Goal: Transaction & Acquisition: Purchase product/service

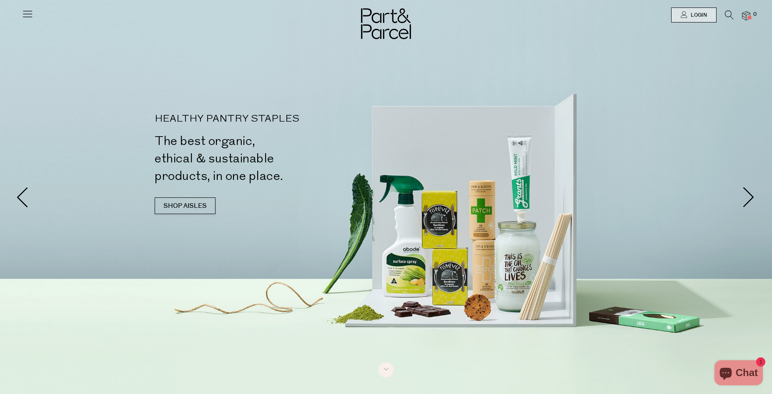
click at [30, 14] on icon at bounding box center [28, 14] width 12 height 12
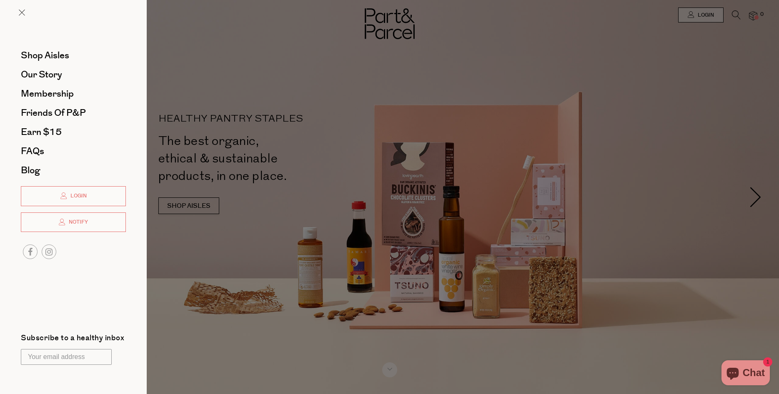
click at [18, 13] on div at bounding box center [73, 19] width 147 height 38
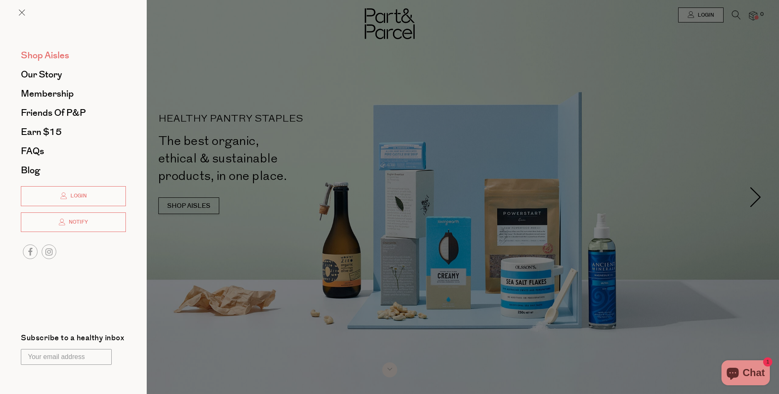
click at [55, 55] on span "Shop Aisles" at bounding box center [45, 55] width 48 height 13
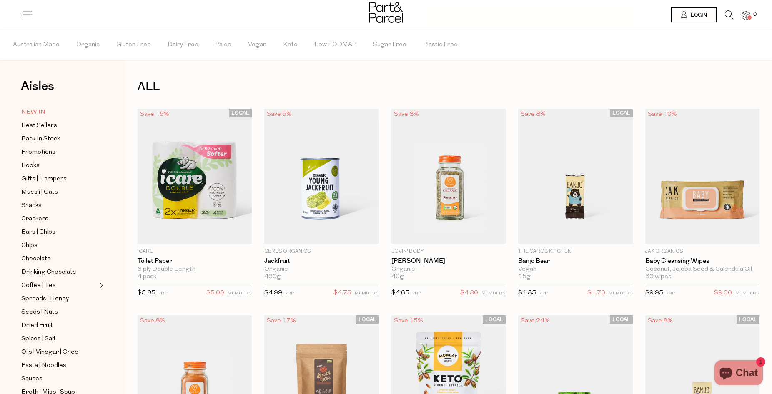
click at [34, 114] on span "NEW IN" at bounding box center [33, 113] width 24 height 10
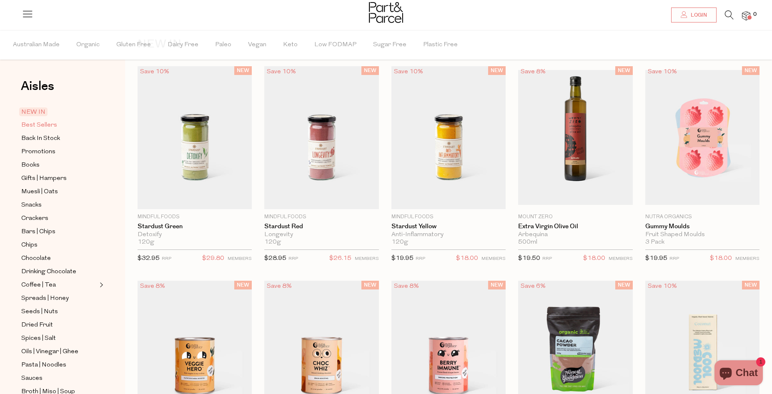
click at [38, 122] on span "Best Sellers" at bounding box center [39, 125] width 36 height 10
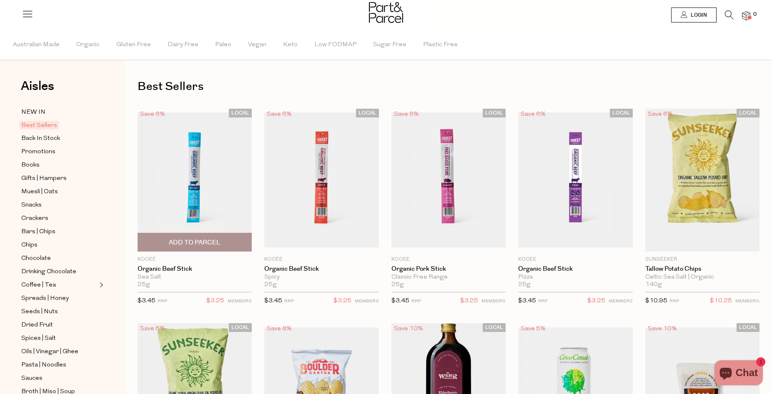
click at [213, 242] on span "Add To Parcel" at bounding box center [195, 242] width 52 height 9
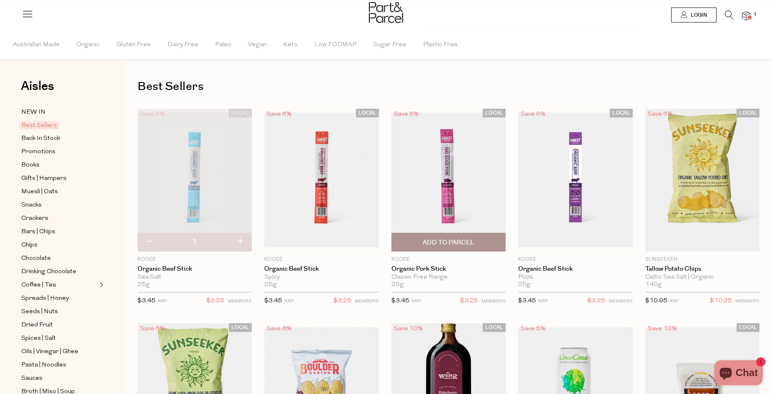
click at [445, 242] on span "Add To Parcel" at bounding box center [449, 242] width 52 height 9
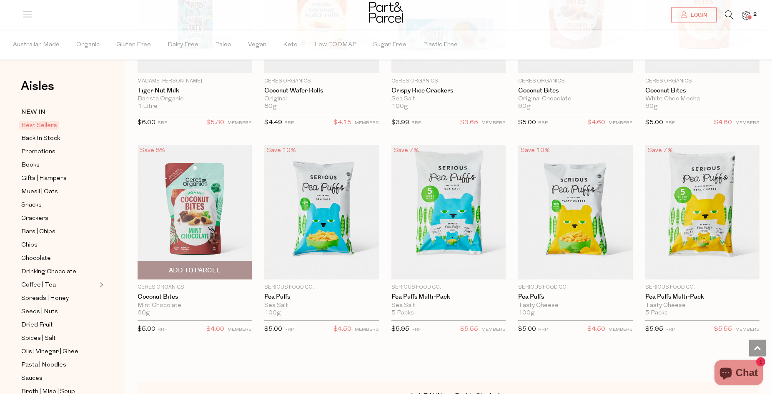
scroll to position [1445, 0]
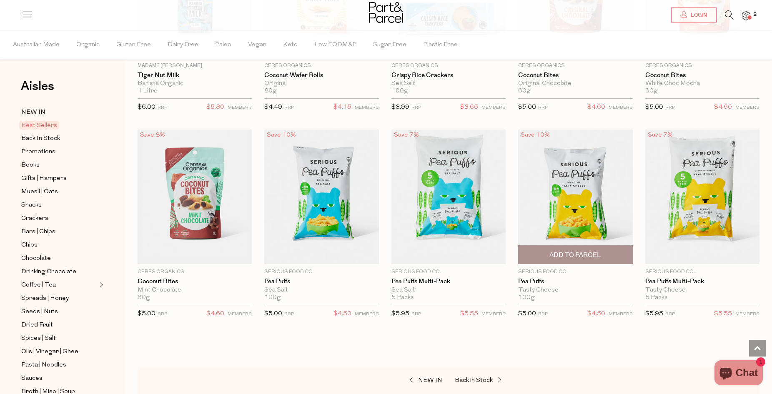
click at [599, 251] on span "Add To Parcel" at bounding box center [575, 255] width 52 height 9
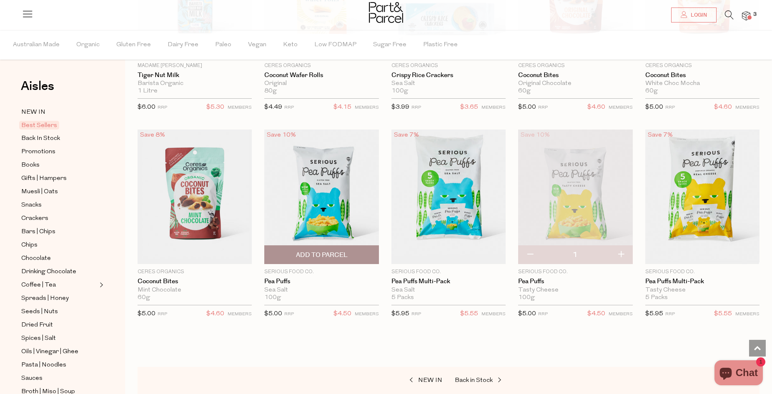
click at [317, 251] on span "Add To Parcel" at bounding box center [322, 255] width 52 height 9
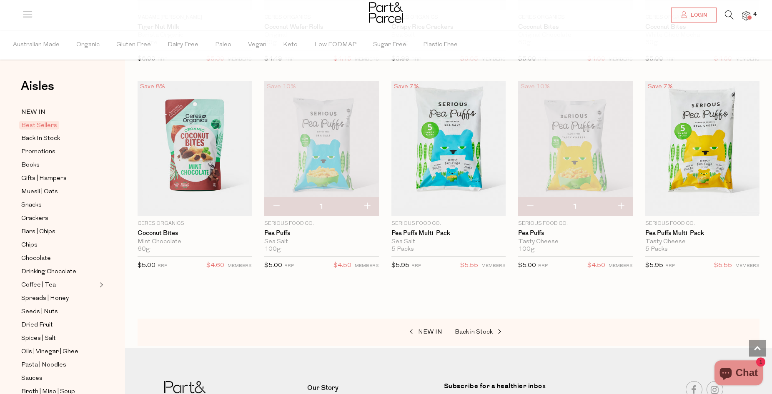
scroll to position [1488, 0]
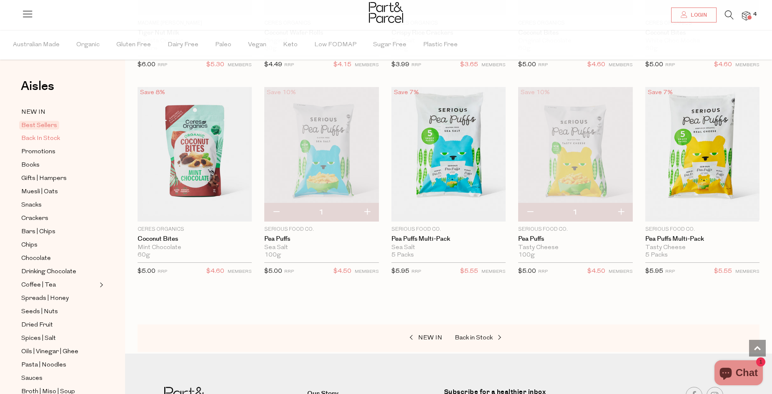
click at [51, 137] on span "Back In Stock" at bounding box center [40, 139] width 39 height 10
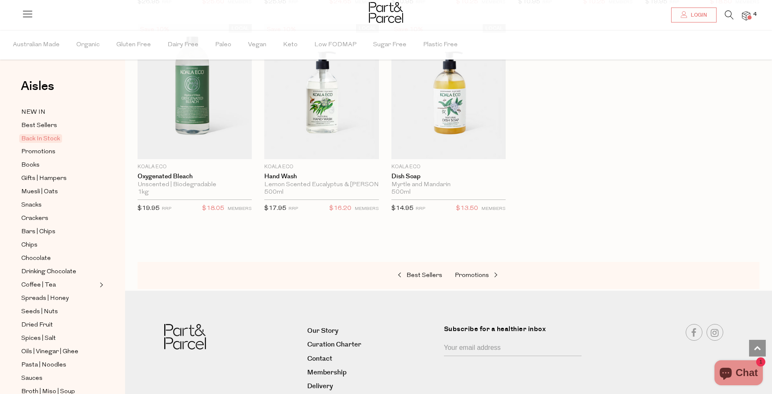
scroll to position [378, 0]
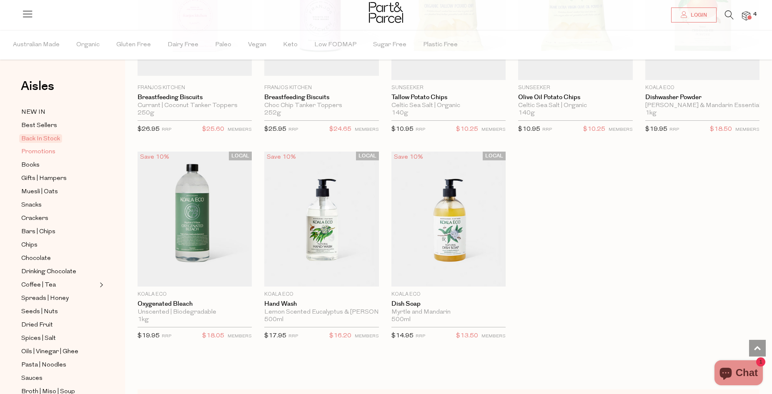
click at [37, 150] on span "Promotions" at bounding box center [38, 152] width 34 height 10
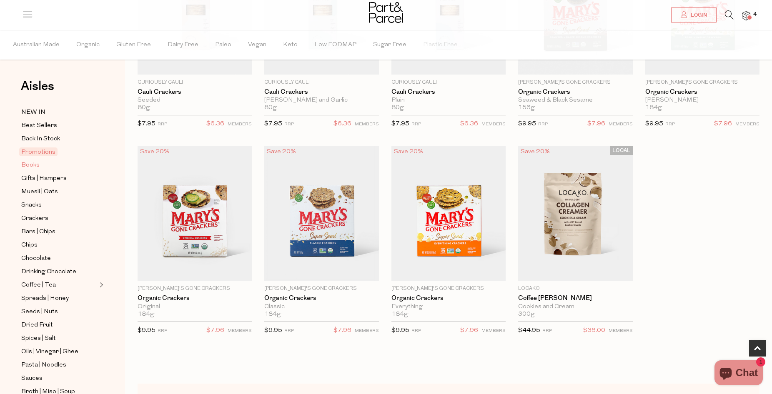
click at [28, 162] on span "Books" at bounding box center [30, 165] width 18 height 10
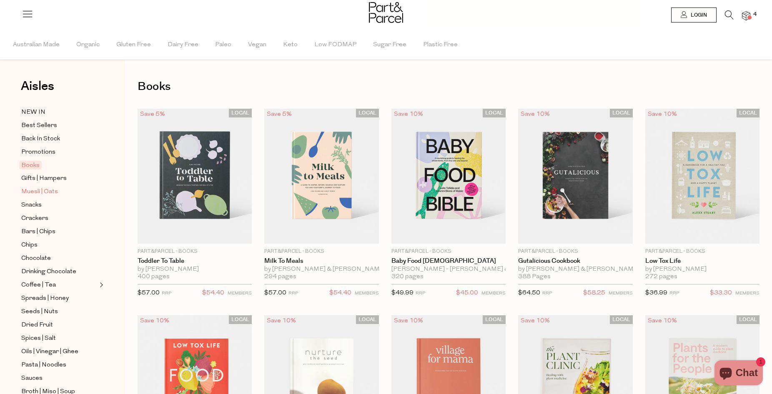
click at [29, 189] on span "Muesli | Oats" at bounding box center [39, 192] width 37 height 10
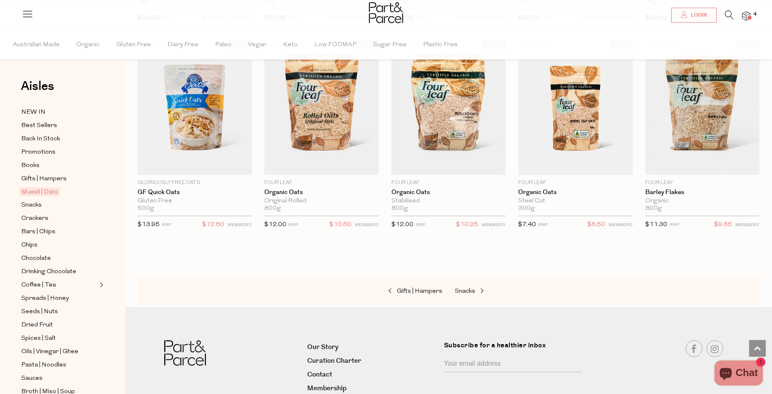
scroll to position [1994, 0]
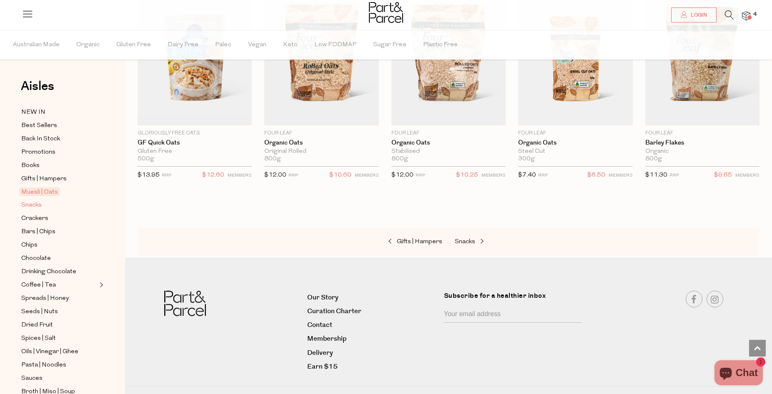
click at [38, 202] on span "Snacks" at bounding box center [31, 205] width 20 height 10
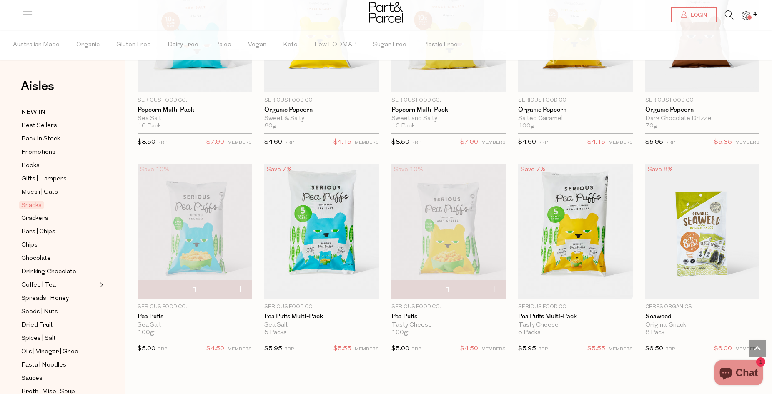
scroll to position [1820, 0]
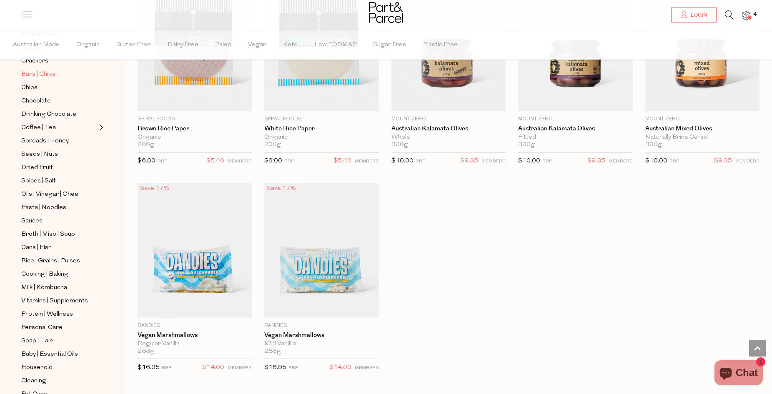
scroll to position [185, 0]
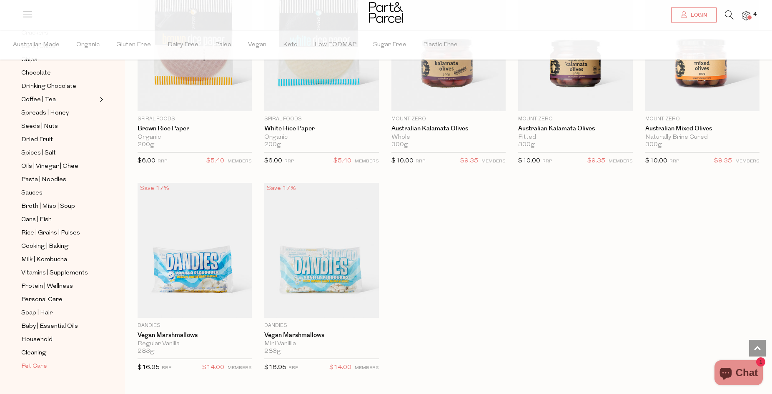
click at [35, 362] on span "Pet Care" at bounding box center [34, 367] width 26 height 10
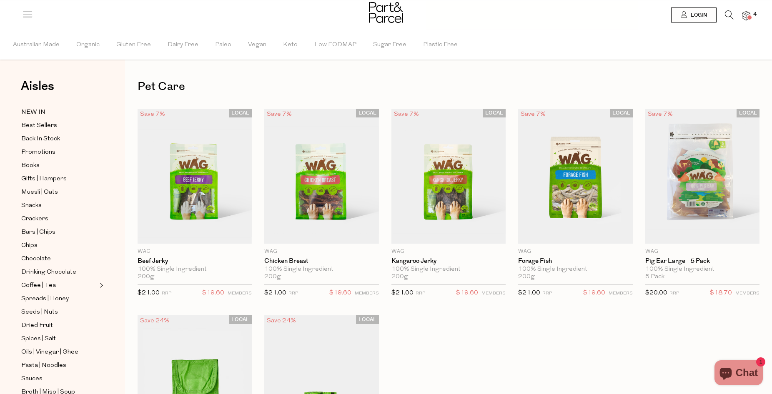
scroll to position [185, 0]
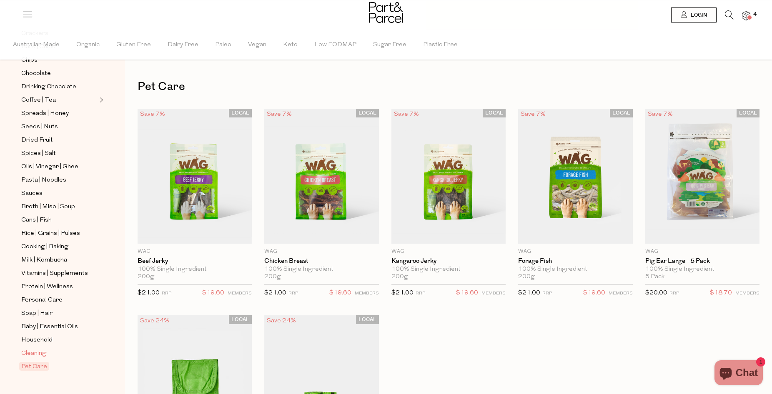
click at [35, 349] on span "Cleaning" at bounding box center [33, 354] width 25 height 10
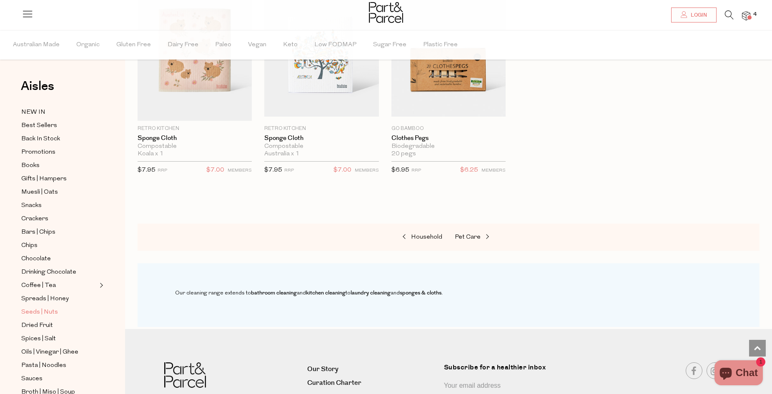
scroll to position [185, 0]
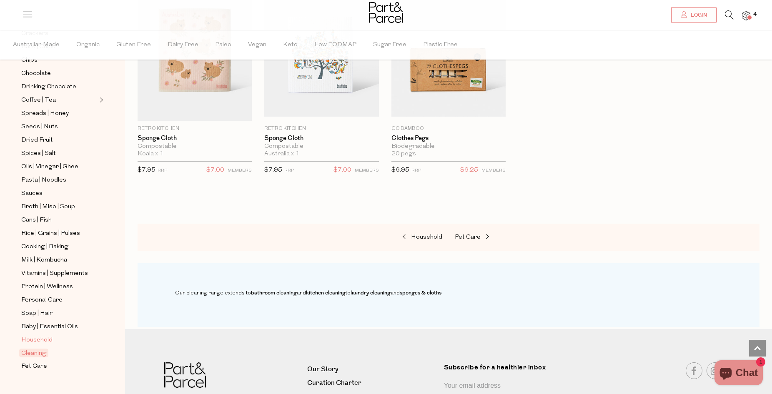
click at [41, 336] on span "Household" at bounding box center [36, 341] width 31 height 10
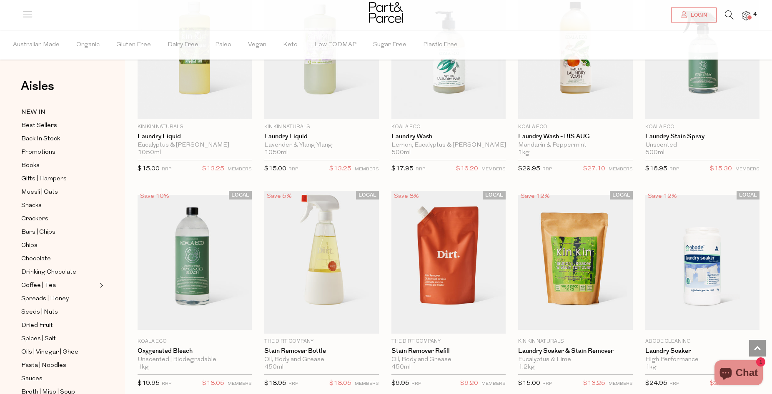
scroll to position [1785, 0]
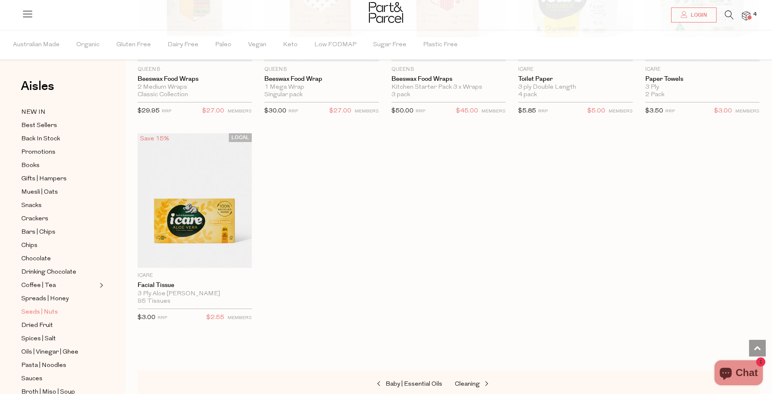
scroll to position [185, 0]
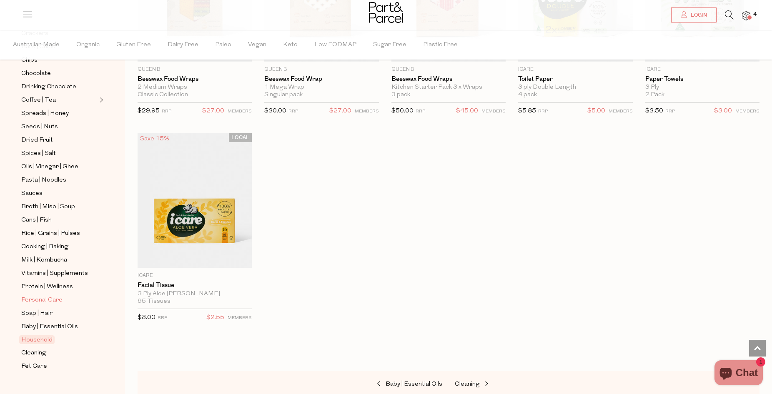
click at [42, 295] on span "Personal Care" at bounding box center [41, 300] width 41 height 10
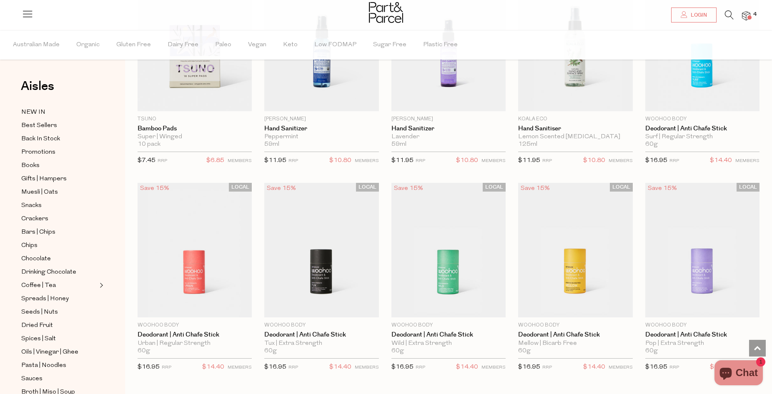
scroll to position [1785, 0]
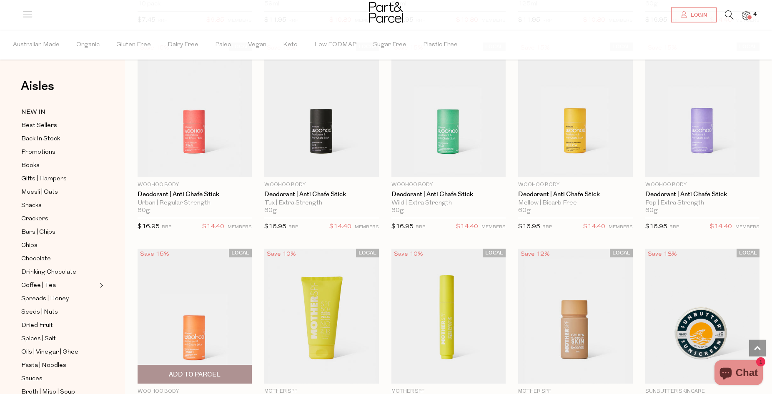
scroll to position [1913, 0]
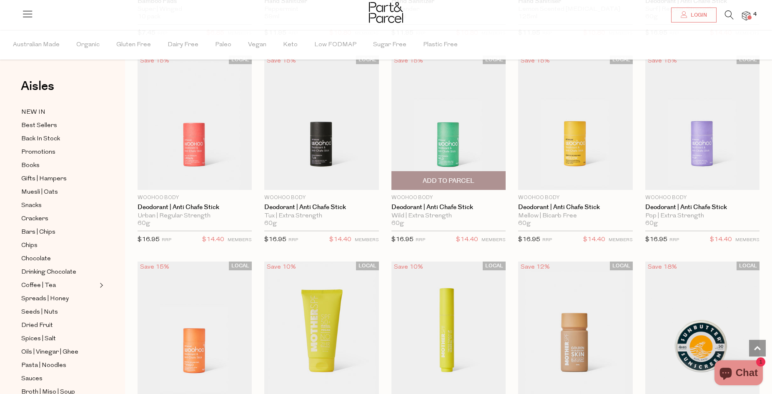
click at [431, 177] on span "Add To Parcel" at bounding box center [449, 181] width 52 height 9
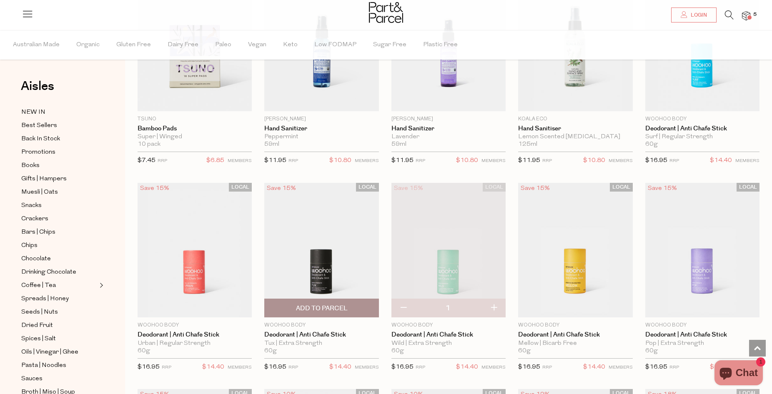
scroll to position [1743, 0]
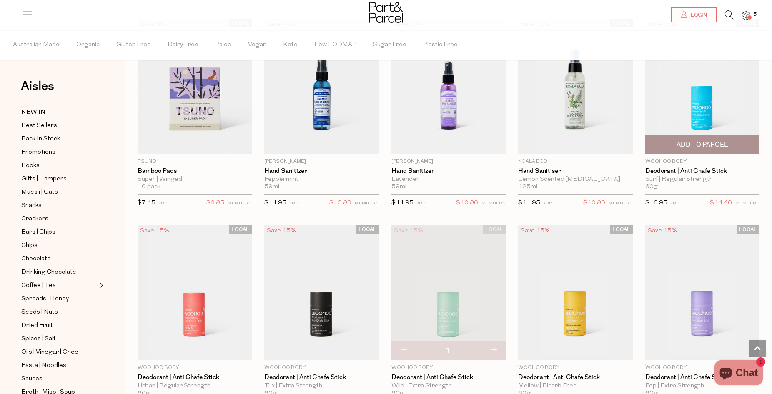
click at [675, 137] on span "Add To Parcel" at bounding box center [702, 144] width 109 height 18
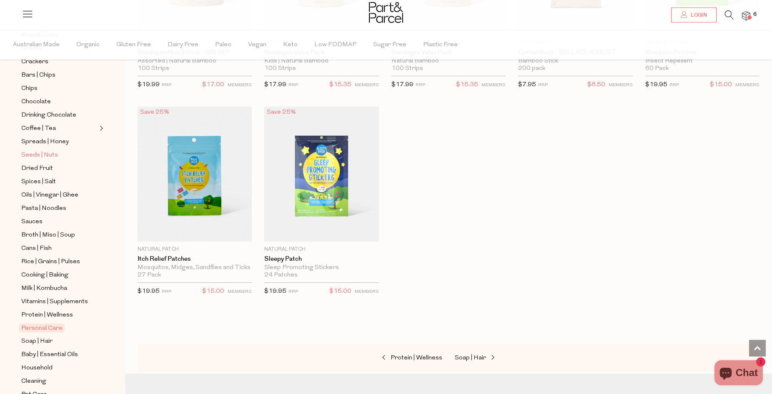
scroll to position [158, 0]
